Goal: Information Seeking & Learning: Learn about a topic

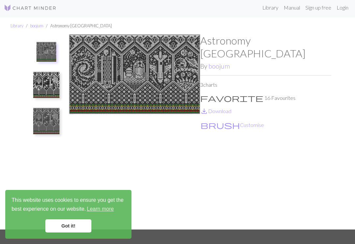
scroll to position [4, 0]
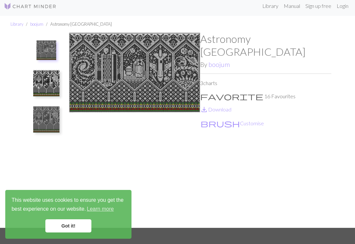
click at [175, 89] on img at bounding box center [134, 130] width 131 height 195
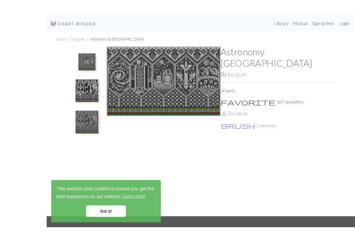
scroll to position [1, 0]
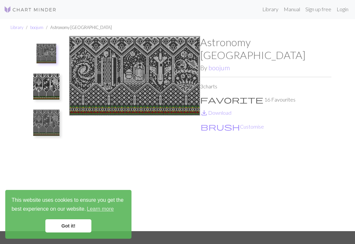
click at [40, 13] on img at bounding box center [30, 10] width 53 height 8
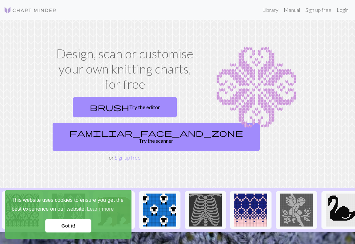
click at [79, 230] on link "Got it!" at bounding box center [68, 225] width 46 height 13
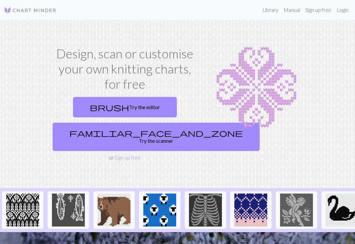
click at [317, 10] on link "Sign up free" at bounding box center [318, 9] width 31 height 13
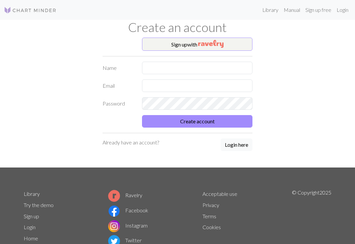
click at [234, 46] on button "Sign up with" at bounding box center [197, 44] width 111 height 13
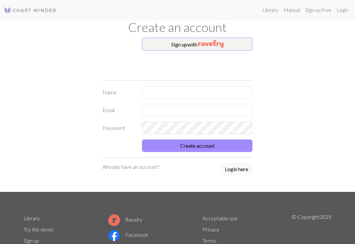
scroll to position [1, 0]
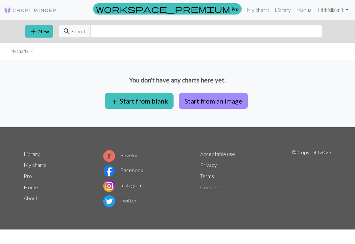
click at [278, 7] on link "Library" at bounding box center [283, 9] width 21 height 13
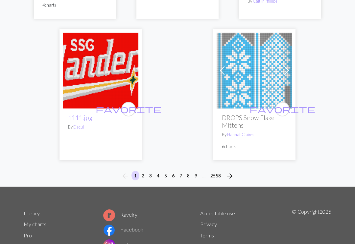
scroll to position [2173, 0]
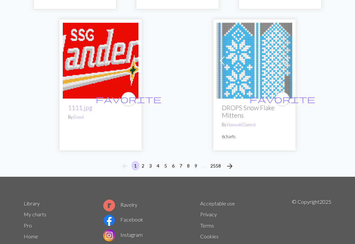
click at [144, 161] on button "2" at bounding box center [143, 166] width 8 height 10
click at [141, 161] on button "2" at bounding box center [143, 166] width 8 height 10
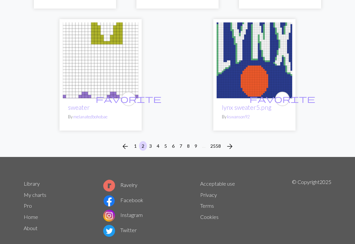
scroll to position [2241, 0]
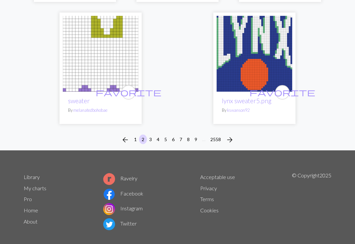
click at [151, 140] on button "3" at bounding box center [151, 139] width 8 height 10
click at [152, 140] on button "3" at bounding box center [151, 139] width 8 height 10
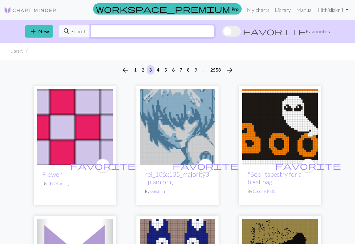
click at [173, 33] on input "text" at bounding box center [153, 31] width 124 height 13
type input "Cat"
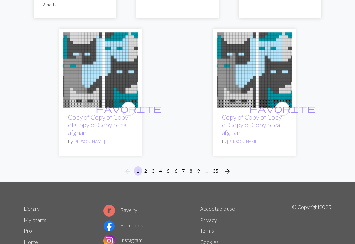
scroll to position [2401, 0]
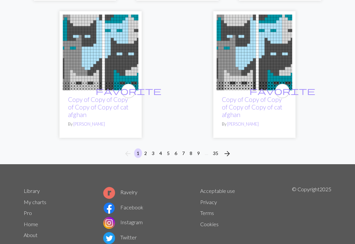
click at [150, 148] on button "3" at bounding box center [153, 153] width 8 height 10
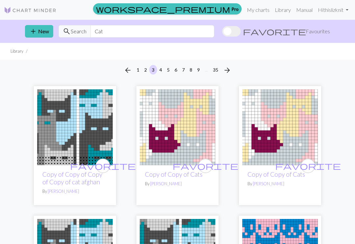
click at [160, 72] on button "4" at bounding box center [161, 70] width 8 height 10
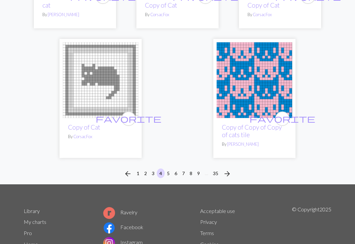
scroll to position [2480, 0]
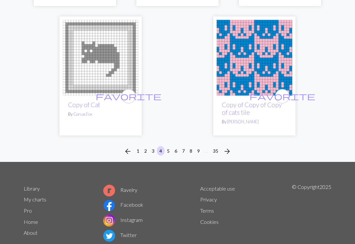
click at [168, 146] on button "5" at bounding box center [169, 151] width 8 height 10
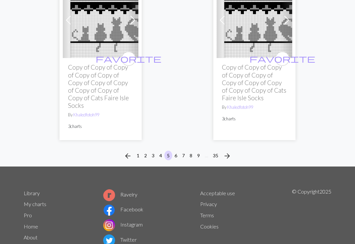
scroll to position [2426, 0]
click at [230, 158] on span "arrow_forward" at bounding box center [227, 155] width 8 height 9
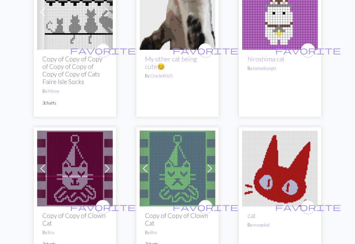
scroll to position [2130, 0]
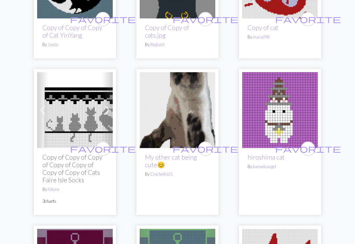
click at [192, 105] on img at bounding box center [178, 110] width 76 height 76
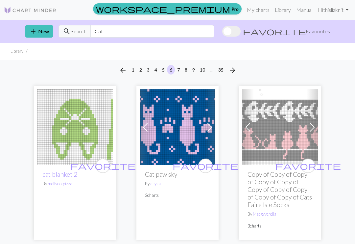
click at [224, 70] on button "35" at bounding box center [221, 70] width 11 height 10
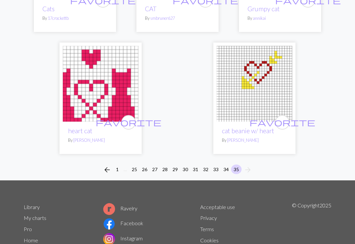
scroll to position [947, 0]
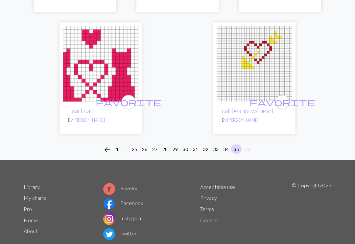
click at [227, 144] on button "34" at bounding box center [226, 149] width 11 height 10
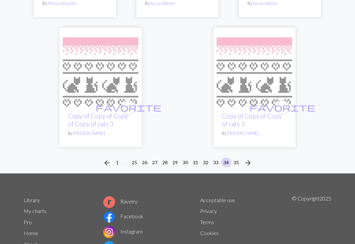
scroll to position [2149, 0]
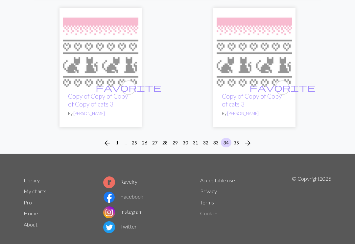
click at [220, 141] on button "33" at bounding box center [216, 143] width 11 height 10
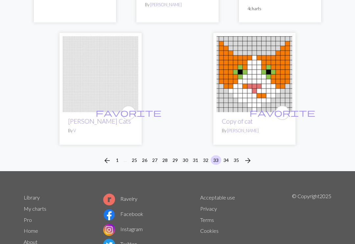
scroll to position [2124, 0]
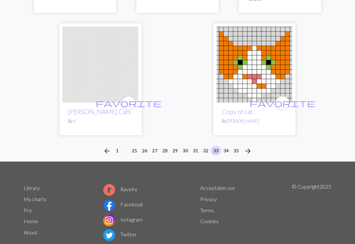
click at [135, 186] on link "Ravelry" at bounding box center [120, 189] width 34 height 6
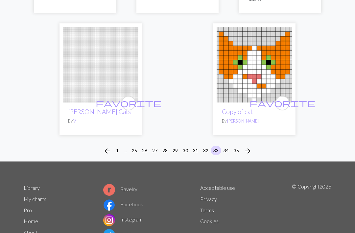
click at [37, 184] on link "Library" at bounding box center [32, 187] width 16 height 6
click at [33, 184] on link "Library" at bounding box center [32, 187] width 16 height 6
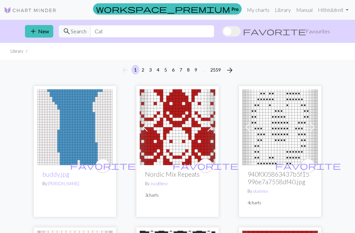
click at [41, 35] on button "add New" at bounding box center [39, 31] width 28 height 13
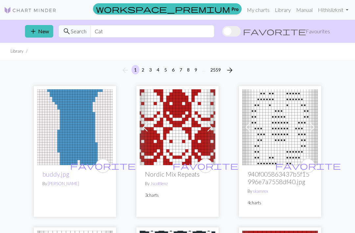
click at [339, 9] on link "Hi thislizknit" at bounding box center [334, 9] width 36 height 13
click at [303, 7] on link "Manual" at bounding box center [305, 9] width 22 height 13
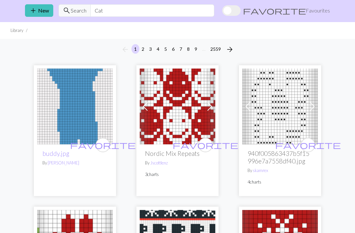
scroll to position [21, 0]
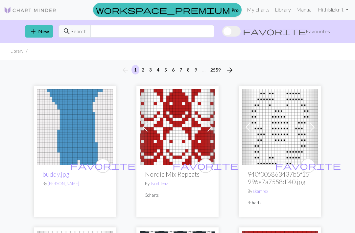
scroll to position [21, 0]
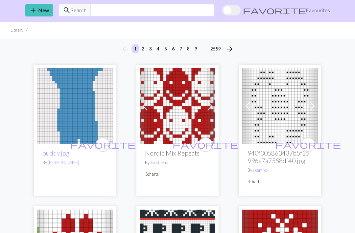
click at [241, 9] on span at bounding box center [231, 10] width 18 height 11
click at [222, 11] on input "favorite Favourites" at bounding box center [222, 11] width 0 height 0
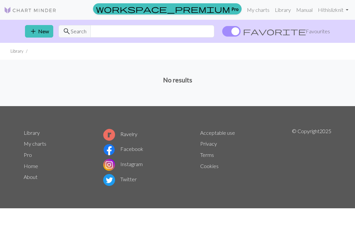
click at [241, 28] on span at bounding box center [231, 31] width 18 height 11
click at [222, 32] on input "favorite Favourites" at bounding box center [222, 32] width 0 height 0
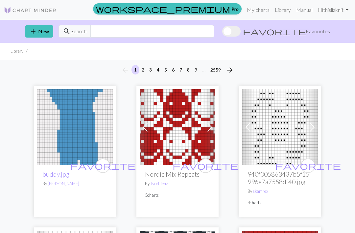
click at [241, 30] on span at bounding box center [231, 31] width 18 height 11
click at [222, 32] on input "favorite Favourites" at bounding box center [222, 32] width 0 height 0
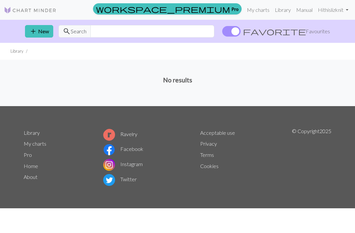
click at [241, 32] on span at bounding box center [231, 31] width 18 height 11
click at [222, 32] on input "favorite Favourites" at bounding box center [222, 32] width 0 height 0
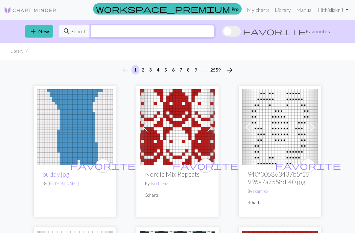
click at [128, 31] on input "text" at bounding box center [153, 31] width 124 height 13
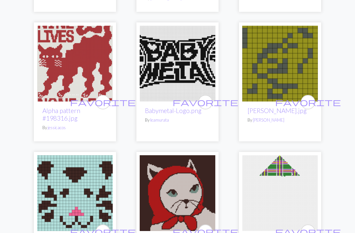
scroll to position [1514, 0]
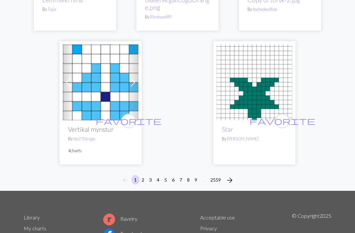
click at [235, 175] on button "arrow_forward" at bounding box center [229, 180] width 13 height 11
click at [182, 175] on button "7" at bounding box center [181, 180] width 8 height 10
click at [193, 175] on button "9" at bounding box center [196, 180] width 8 height 10
click at [197, 175] on button "9" at bounding box center [196, 180] width 8 height 10
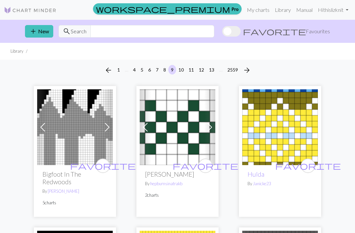
click at [235, 69] on button "2559" at bounding box center [233, 70] width 16 height 10
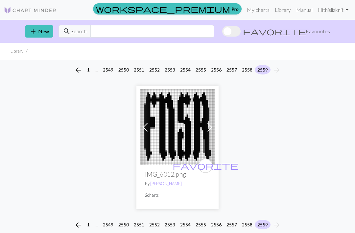
click at [246, 67] on button "2558" at bounding box center [248, 70] width 16 height 10
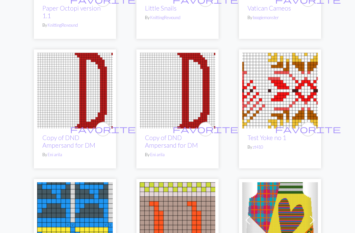
scroll to position [917, 0]
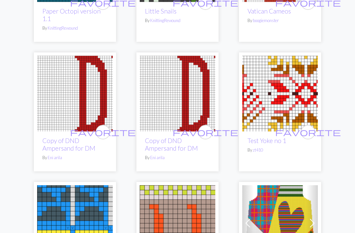
click at [278, 137] on link "Test Yoke no 1" at bounding box center [267, 141] width 39 height 8
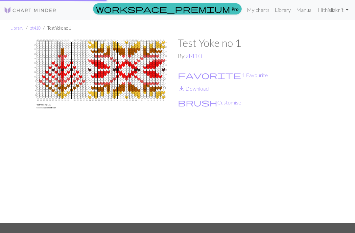
scroll to position [109, 0]
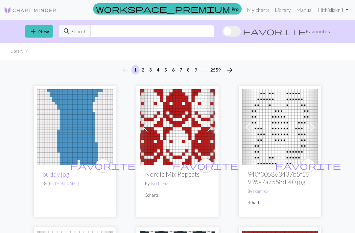
click at [83, 33] on span "Search" at bounding box center [79, 31] width 16 height 8
click at [159, 33] on input "text" at bounding box center [153, 31] width 124 height 13
click at [280, 5] on link "Library" at bounding box center [283, 9] width 21 height 13
click at [281, 11] on link "Library" at bounding box center [283, 9] width 21 height 13
click at [283, 11] on link "Library" at bounding box center [283, 9] width 21 height 13
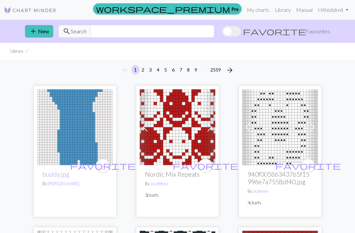
click at [305, 12] on link "Manual" at bounding box center [305, 9] width 22 height 13
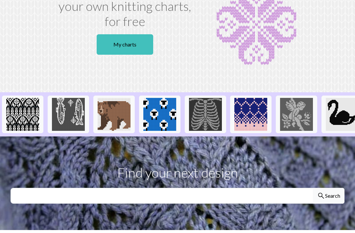
click at [120, 119] on img at bounding box center [114, 114] width 33 height 33
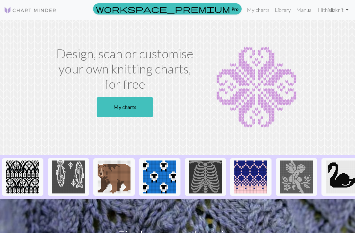
click at [70, 175] on img at bounding box center [68, 176] width 33 height 33
click at [148, 107] on link "My charts" at bounding box center [125, 107] width 57 height 20
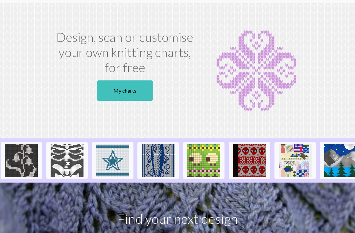
scroll to position [0, 527]
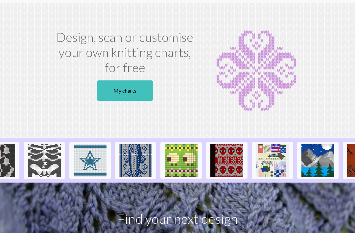
click at [144, 162] on img at bounding box center [135, 160] width 33 height 33
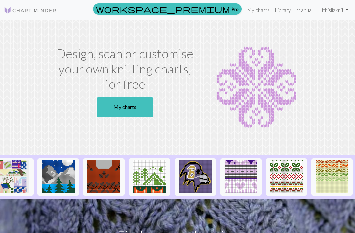
scroll to position [0, 787]
click at [326, 184] on img at bounding box center [332, 176] width 33 height 33
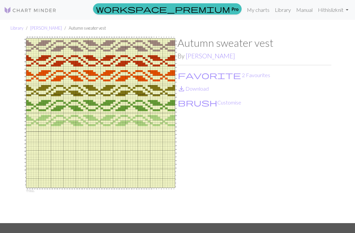
click at [216, 57] on link "Milan Newey" at bounding box center [210, 56] width 49 height 8
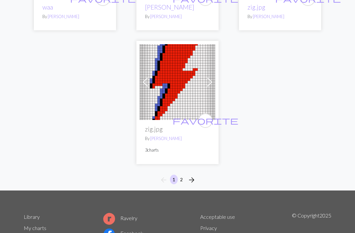
scroll to position [799, 0]
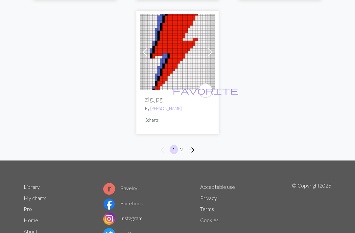
click at [182, 144] on button "2" at bounding box center [182, 149] width 8 height 10
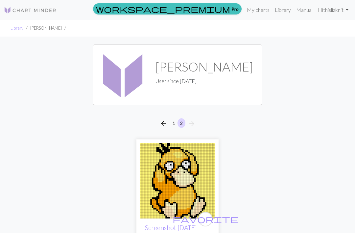
click at [261, 12] on link "My charts" at bounding box center [259, 9] width 28 height 13
